Goal: Information Seeking & Learning: Learn about a topic

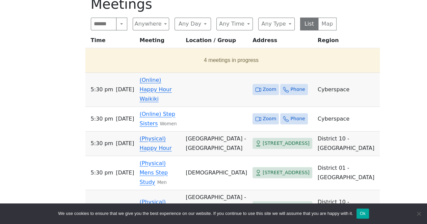
scroll to position [294, 0]
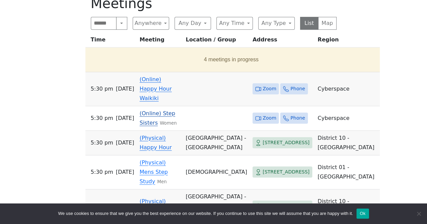
click at [256, 115] on icon at bounding box center [258, 118] width 6 height 6
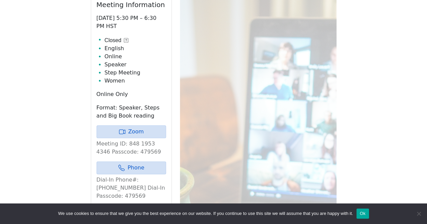
scroll to position [329, 0]
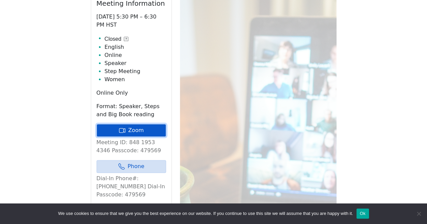
click at [140, 133] on link "Zoom" at bounding box center [130, 130] width 69 height 13
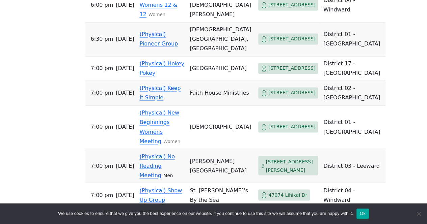
scroll to position [510, 0]
click at [148, 47] on link "(Physical) Pioneer Group" at bounding box center [158, 39] width 38 height 16
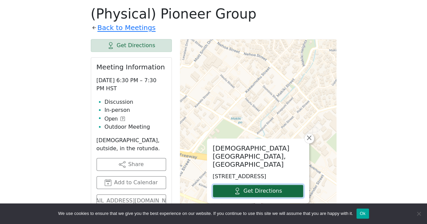
click at [248, 190] on link "Get Directions" at bounding box center [258, 191] width 91 height 13
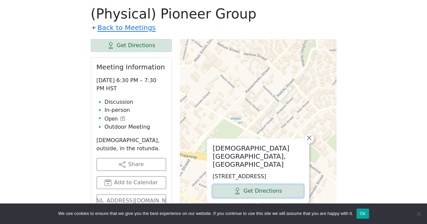
scroll to position [510, 0]
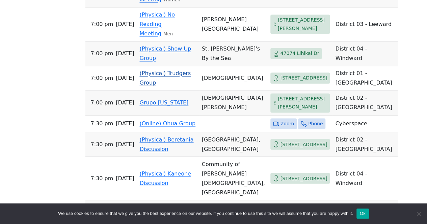
click at [168, 86] on link "(Physical) Trudgers Group" at bounding box center [164, 78] width 51 height 16
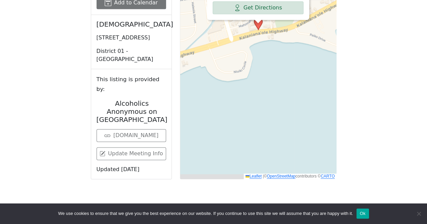
scroll to position [510, 0]
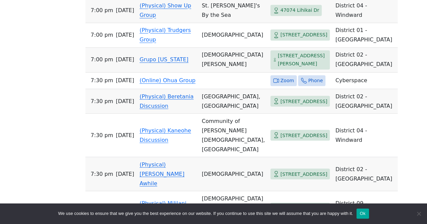
scroll to position [560, 0]
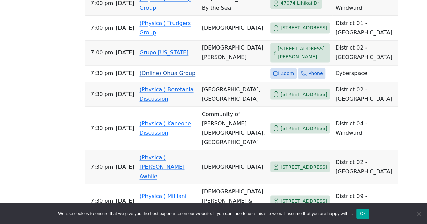
click at [174, 77] on link "(Online) Ohua Group" at bounding box center [167, 73] width 56 height 6
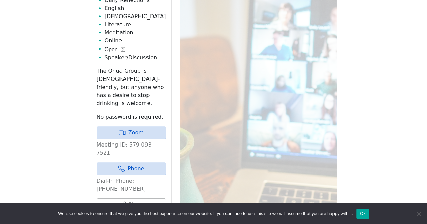
scroll to position [560, 0]
